Goal: Information Seeking & Learning: Learn about a topic

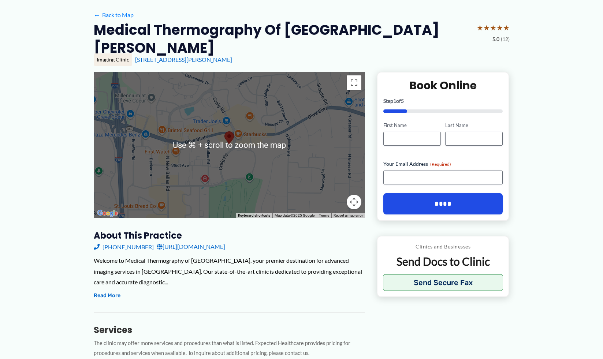
scroll to position [107, 0]
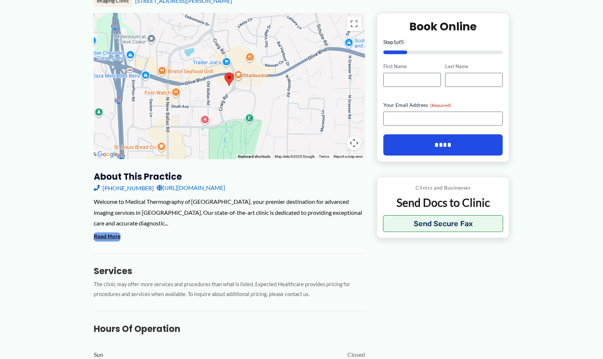
click at [117, 241] on button "Read More" at bounding box center [107, 236] width 27 height 9
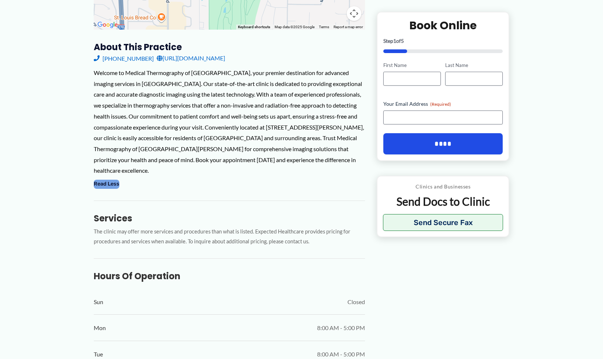
scroll to position [319, 0]
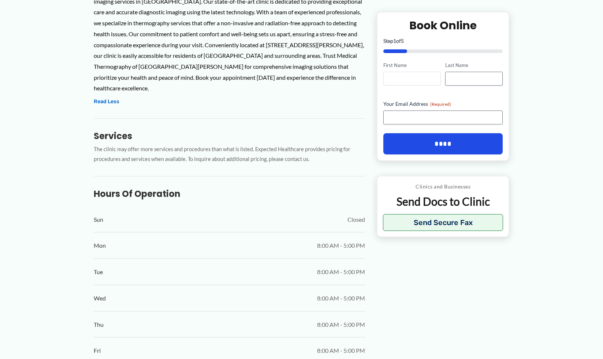
click at [401, 86] on input "First Name" at bounding box center [411, 79] width 57 height 14
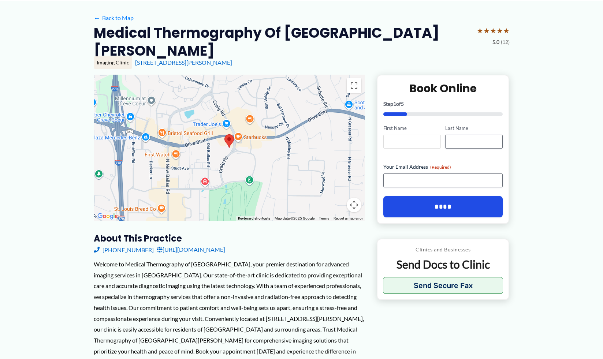
scroll to position [0, 0]
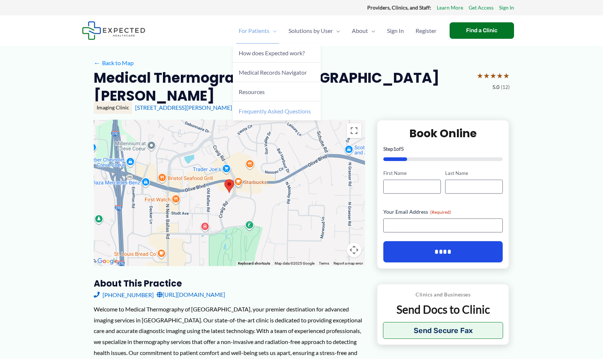
click at [239, 115] on span "Frequently Asked Questions" at bounding box center [275, 111] width 72 height 7
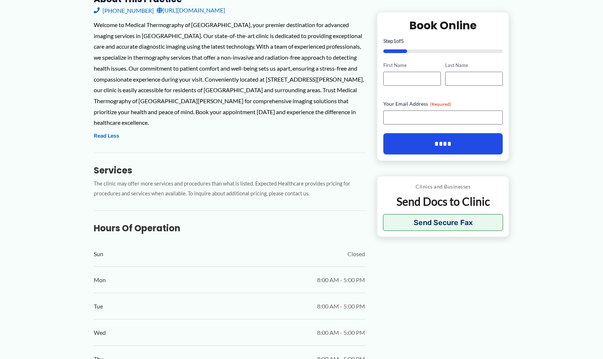
scroll to position [183, 0]
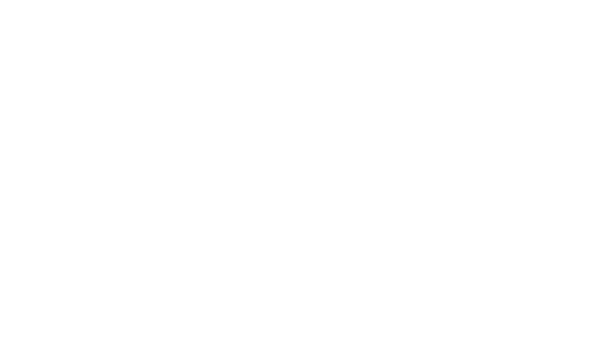
click at [0, 0] on html at bounding box center [0, 0] width 0 height 0
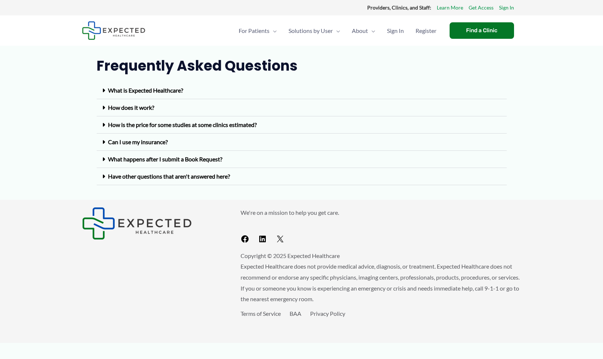
click at [168, 145] on link "Can I use my insurance?" at bounding box center [138, 141] width 60 height 7
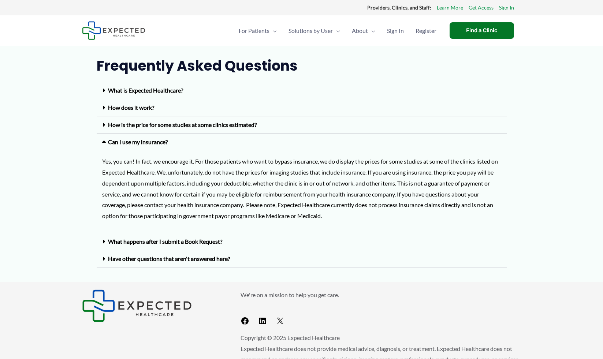
click at [144, 94] on link "What is Expected Healthcare?" at bounding box center [145, 90] width 75 height 7
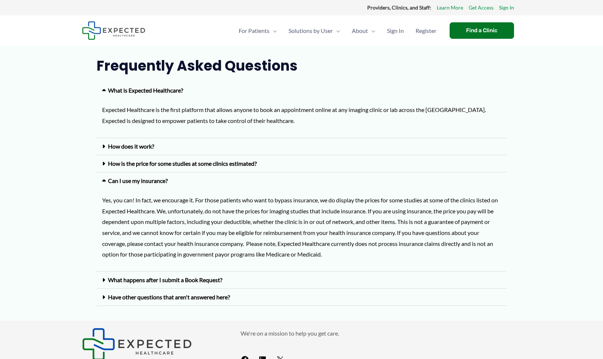
click at [154, 150] on link "How does it work?" at bounding box center [131, 146] width 46 height 7
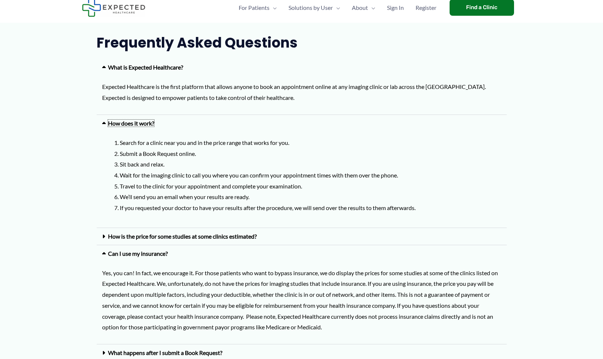
scroll to position [92, 0]
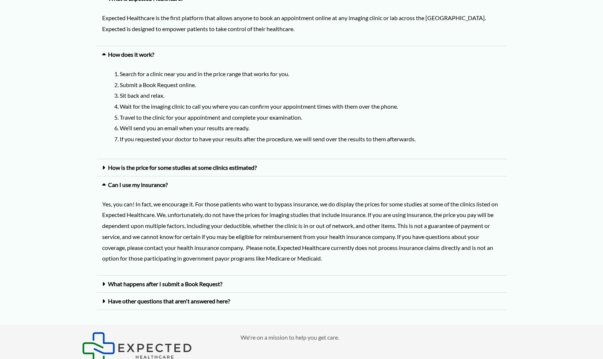
click at [206, 171] on link "How is the price for some studies at some clinics estimated?" at bounding box center [182, 167] width 149 height 7
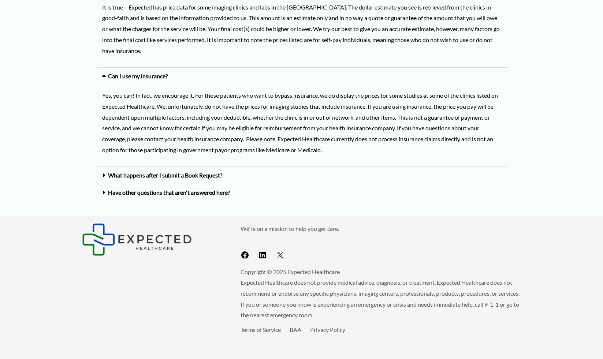
scroll to position [410, 0]
